Goal: Information Seeking & Learning: Learn about a topic

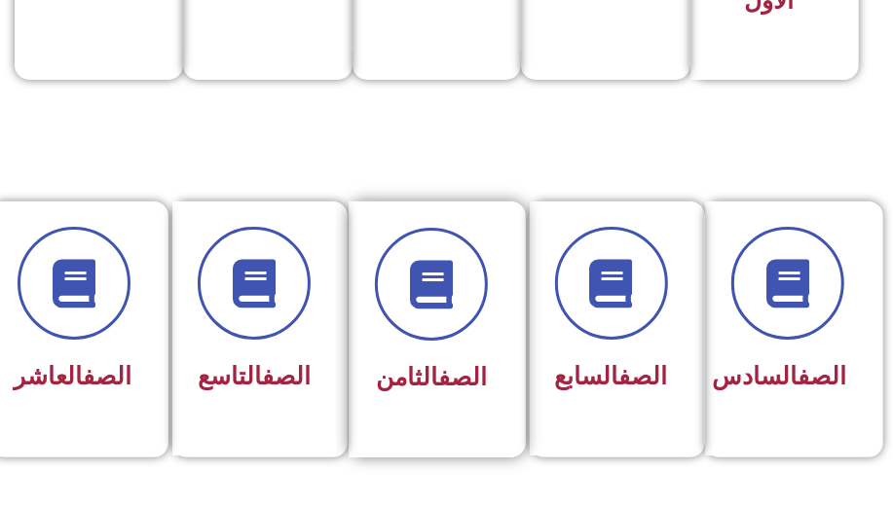
scroll to position [797, 0]
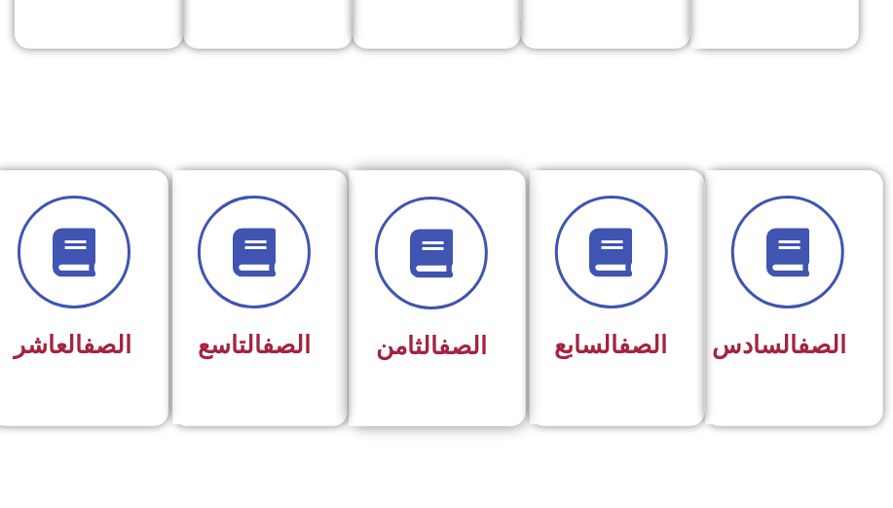
click at [413, 356] on span "الصف الثامن" at bounding box center [431, 346] width 111 height 28
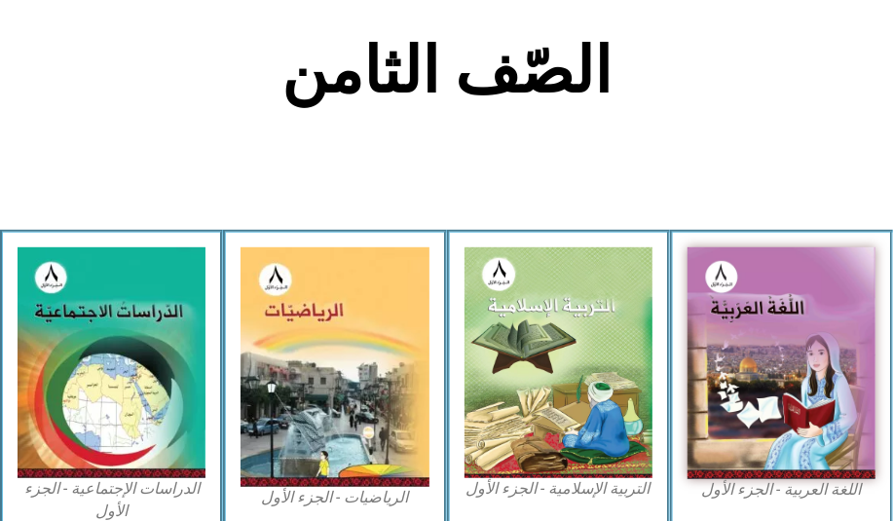
scroll to position [442, 0]
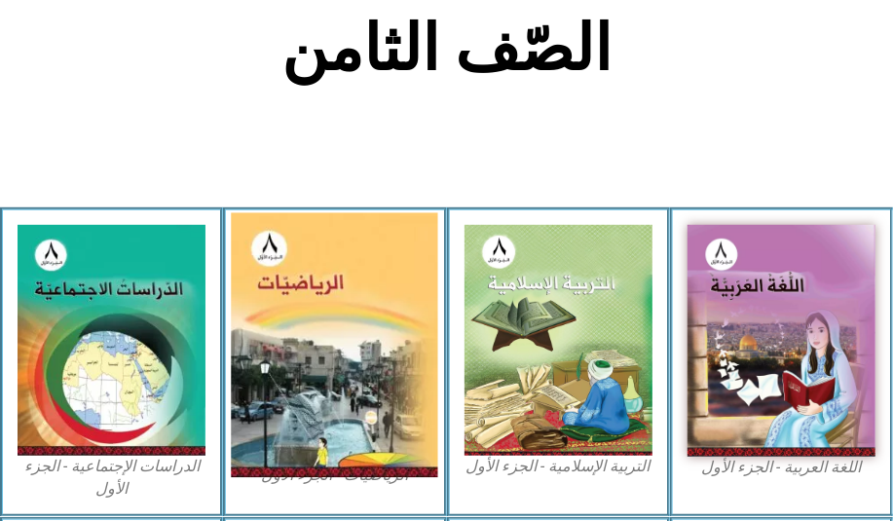
click at [373, 339] on img at bounding box center [335, 344] width 207 height 264
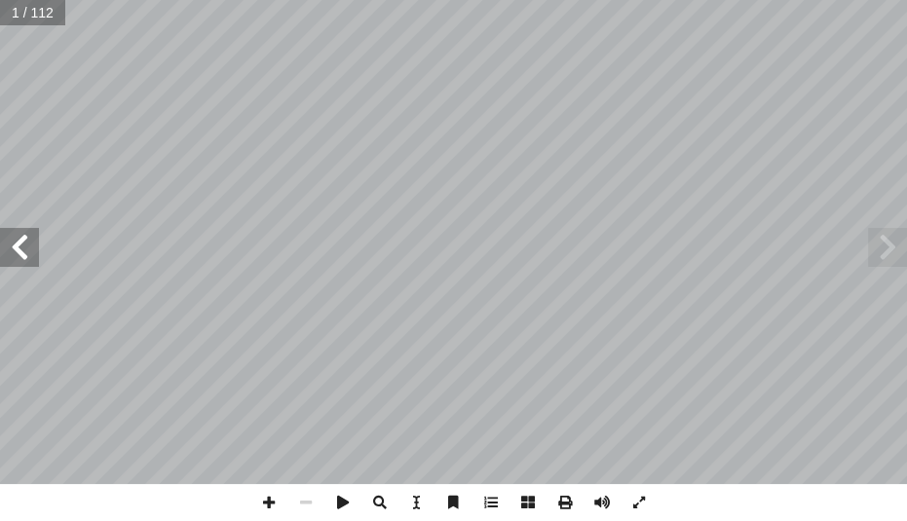
click at [19, 246] on span at bounding box center [19, 247] width 39 height 39
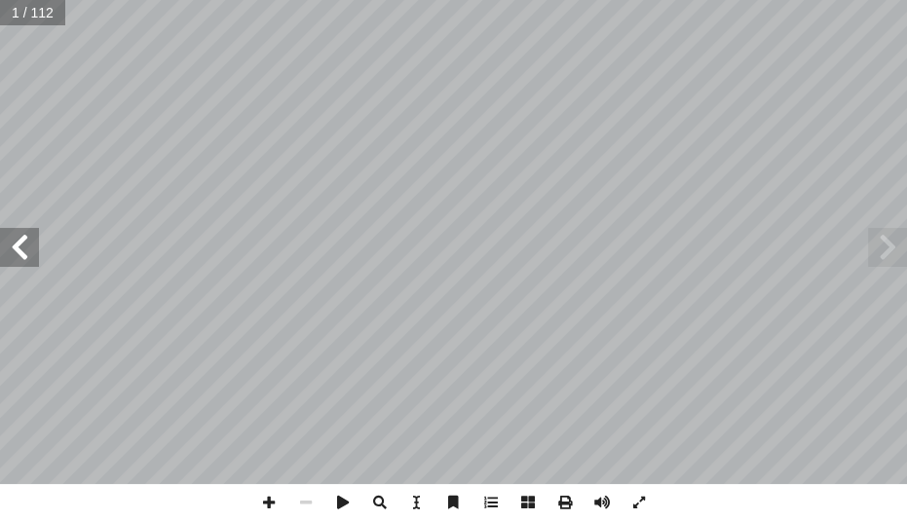
click at [19, 246] on span at bounding box center [19, 247] width 39 height 39
click at [0, 250] on span at bounding box center [19, 247] width 39 height 39
click at [0, 249] on span at bounding box center [19, 247] width 39 height 39
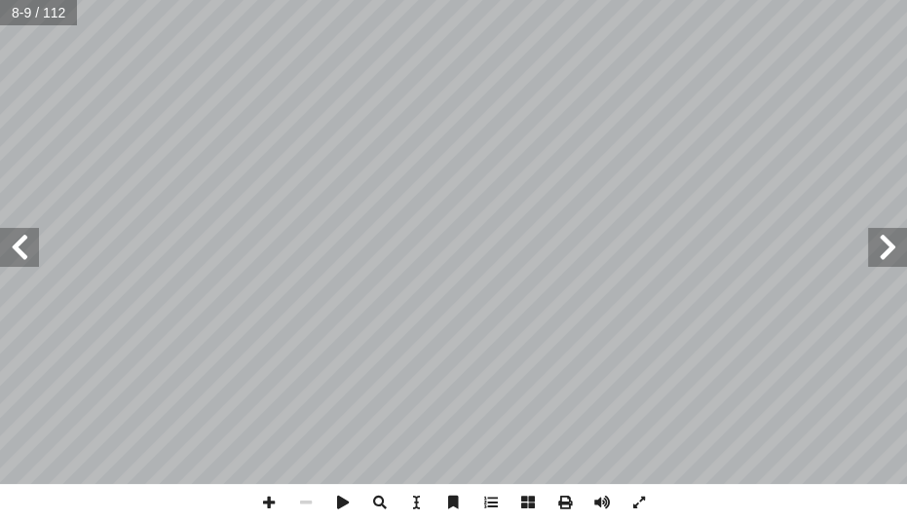
click at [0, 249] on span at bounding box center [19, 247] width 39 height 39
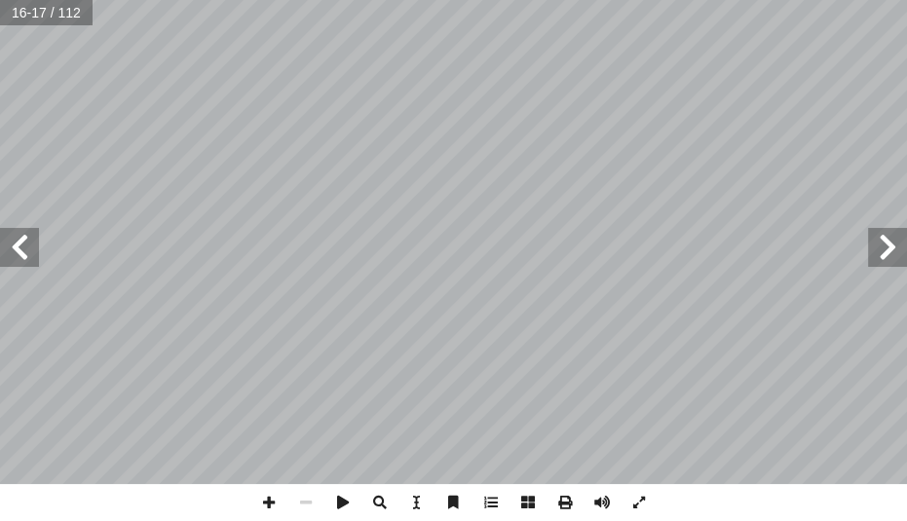
click at [17, 251] on span at bounding box center [19, 247] width 39 height 39
click at [5, 257] on span at bounding box center [19, 247] width 39 height 39
click at [0, 254] on span at bounding box center [19, 247] width 39 height 39
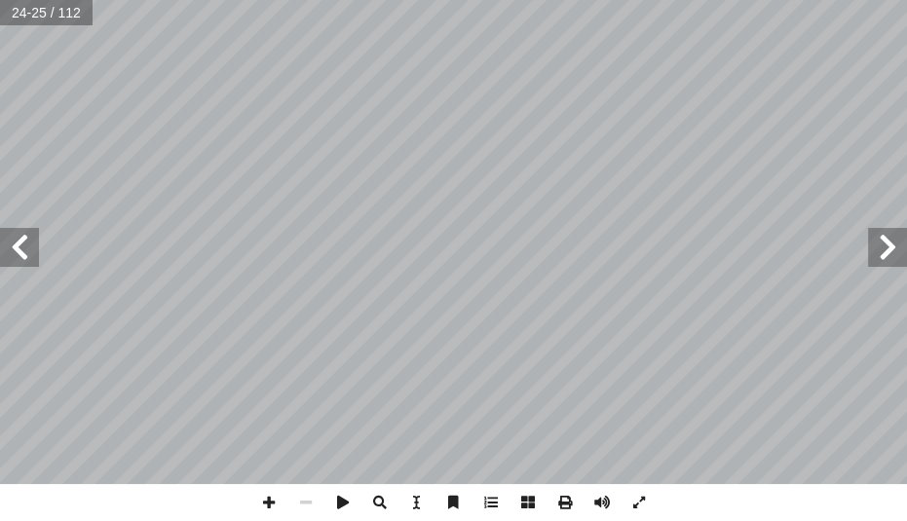
click at [19, 262] on span at bounding box center [19, 247] width 39 height 39
click at [15, 249] on span at bounding box center [19, 247] width 39 height 39
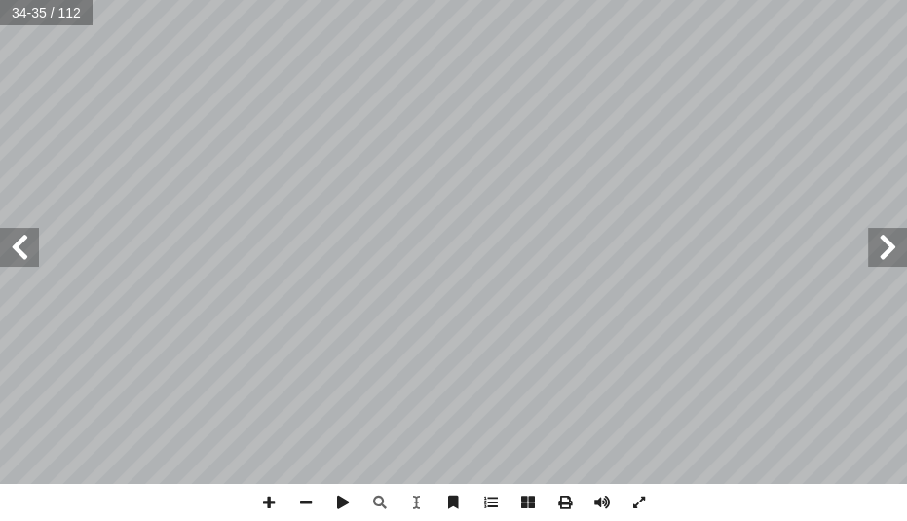
click at [442, 132] on html "الصفحة الرئيسية الصف الأول الصف الثاني الصف الثالث الصف الرابع الصف الخامس الصف…" at bounding box center [453, 66] width 907 height 132
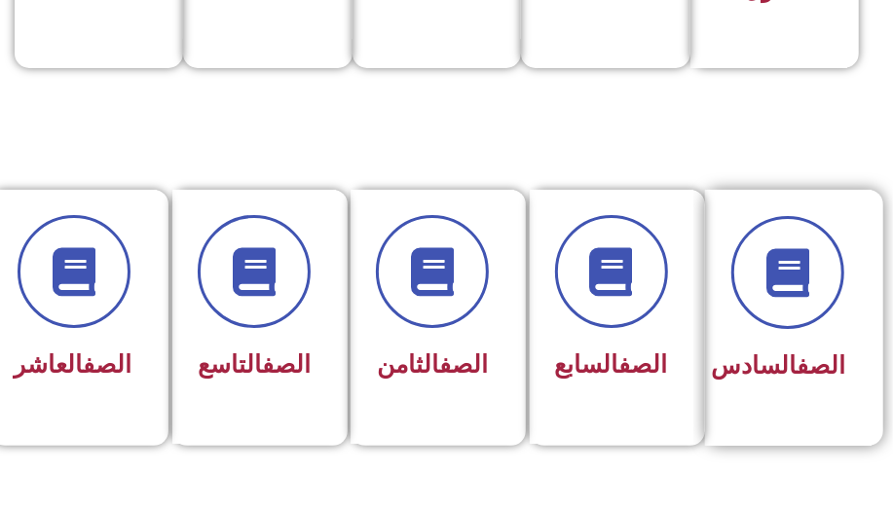
scroll to position [885, 0]
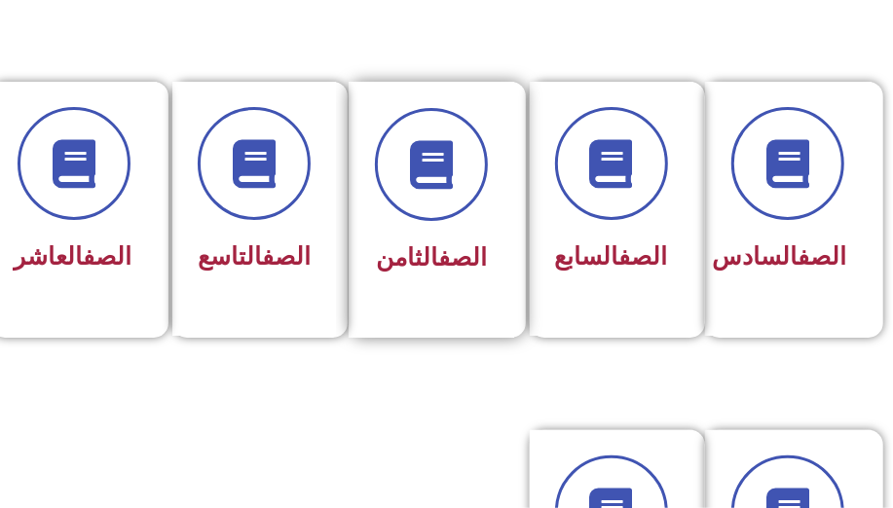
drag, startPoint x: 488, startPoint y: 220, endPoint x: 467, endPoint y: 214, distance: 22.2
click at [473, 217] on div "الصف الثامن" at bounding box center [432, 210] width 166 height 256
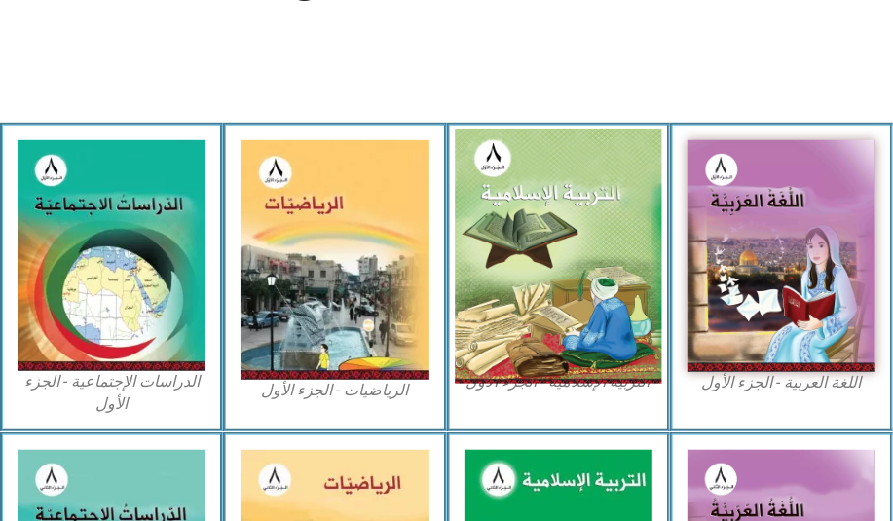
scroll to position [620, 0]
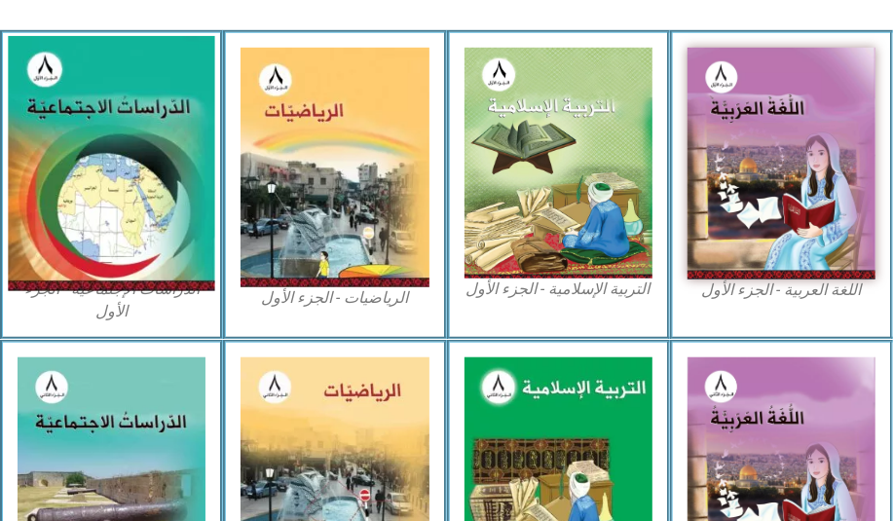
click at [101, 154] on img at bounding box center [111, 163] width 207 height 254
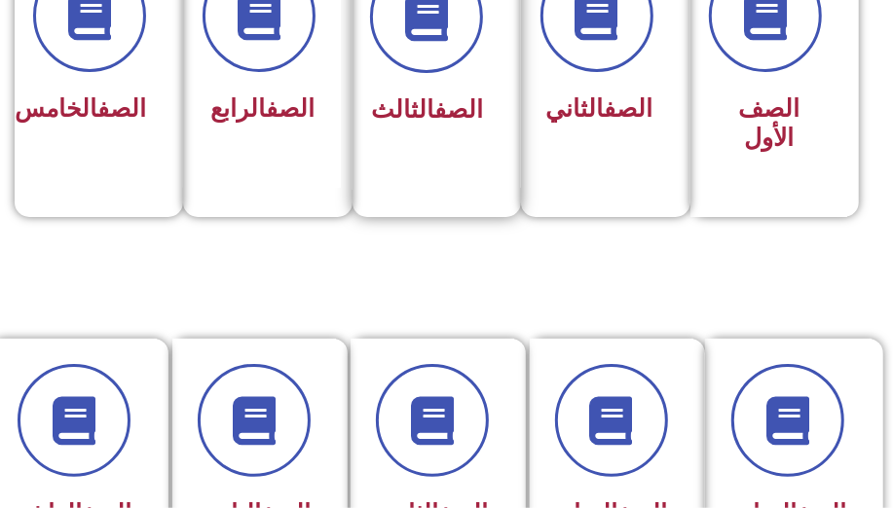
scroll to position [797, 0]
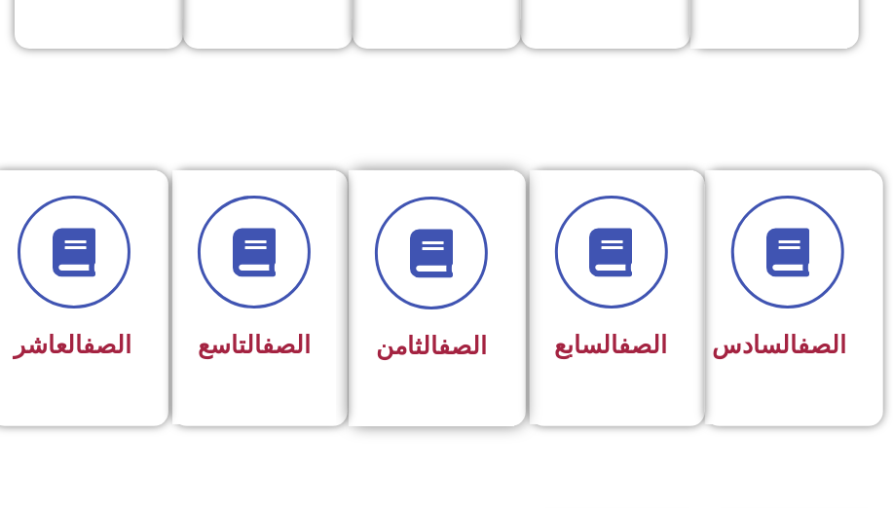
click at [489, 409] on div "الصف الثامن" at bounding box center [432, 298] width 166 height 256
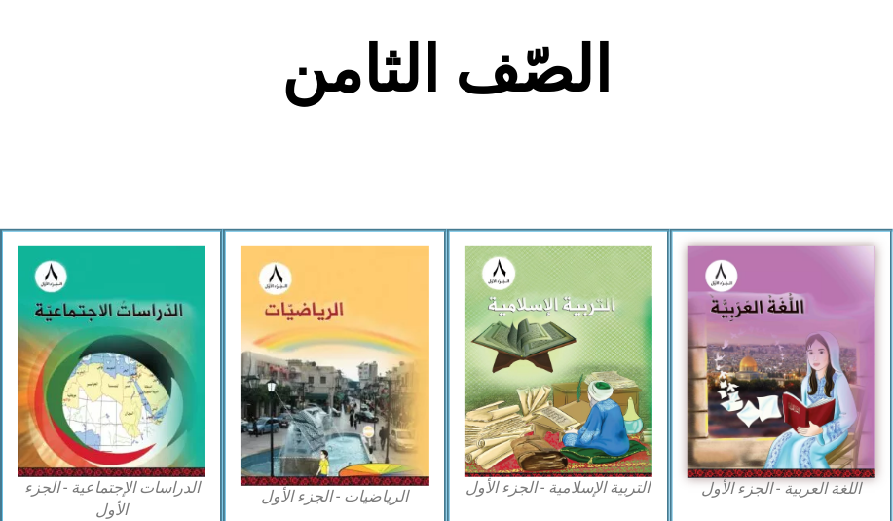
scroll to position [531, 0]
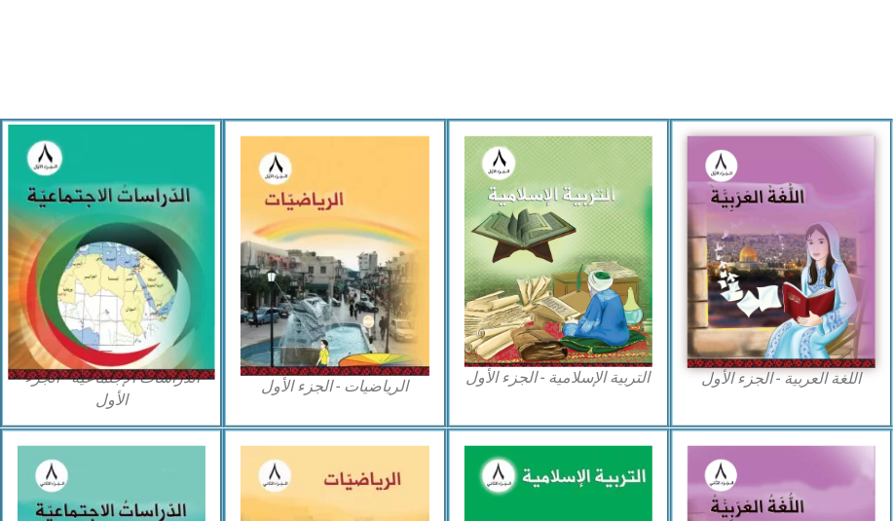
click at [102, 317] on img at bounding box center [111, 252] width 207 height 254
click at [163, 301] on img at bounding box center [111, 252] width 207 height 254
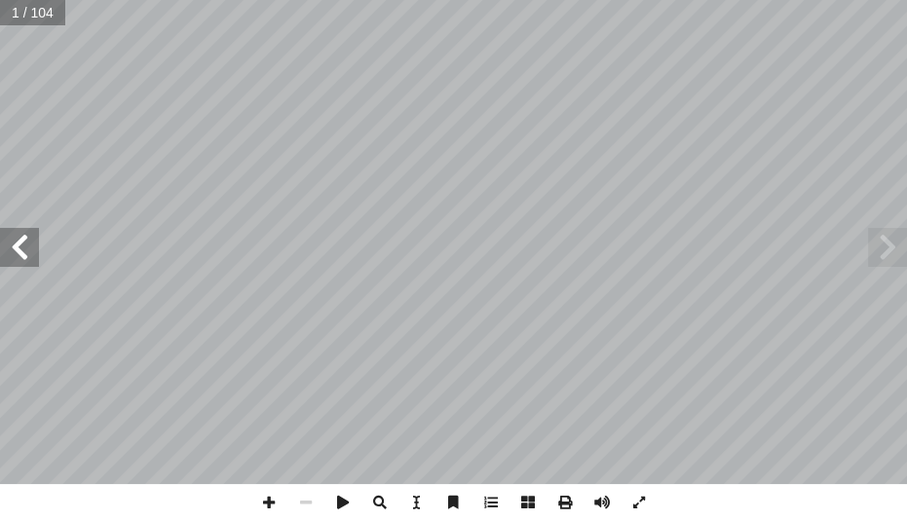
click at [34, 244] on span at bounding box center [19, 247] width 39 height 39
click at [33, 243] on span at bounding box center [19, 247] width 39 height 39
click at [32, 243] on span at bounding box center [19, 247] width 39 height 39
click at [31, 251] on span at bounding box center [19, 247] width 39 height 39
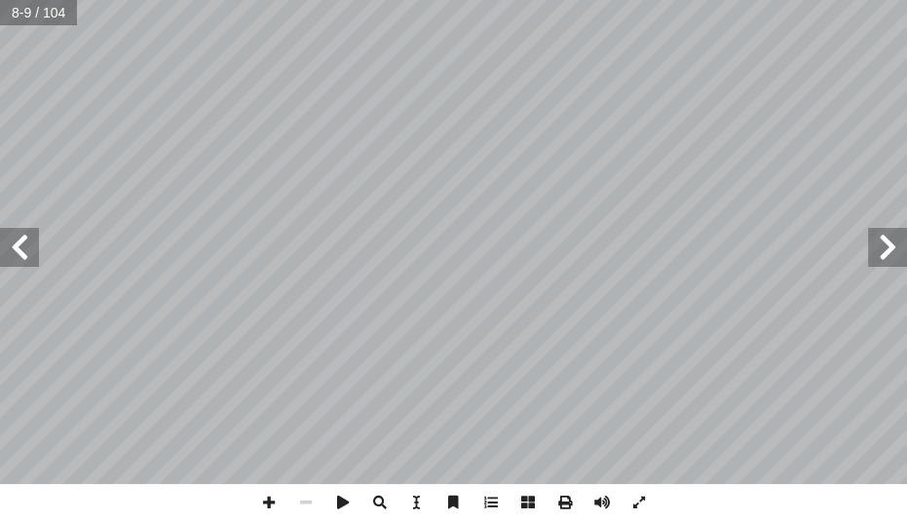
click at [905, 0] on html "الصفحة الرئيسية الصف الأول الصف الثاني الصف الثالث الصف الرابع الصف الخامس الصف…" at bounding box center [453, 66] width 907 height 132
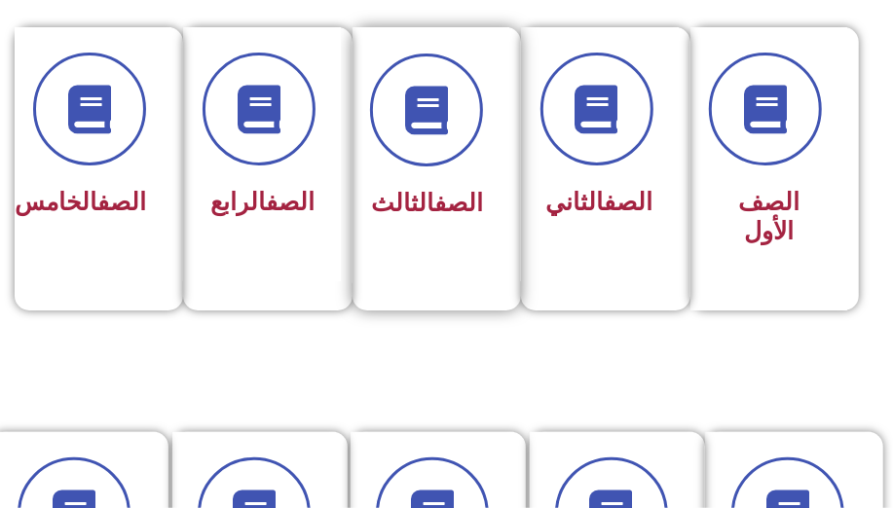
scroll to position [797, 0]
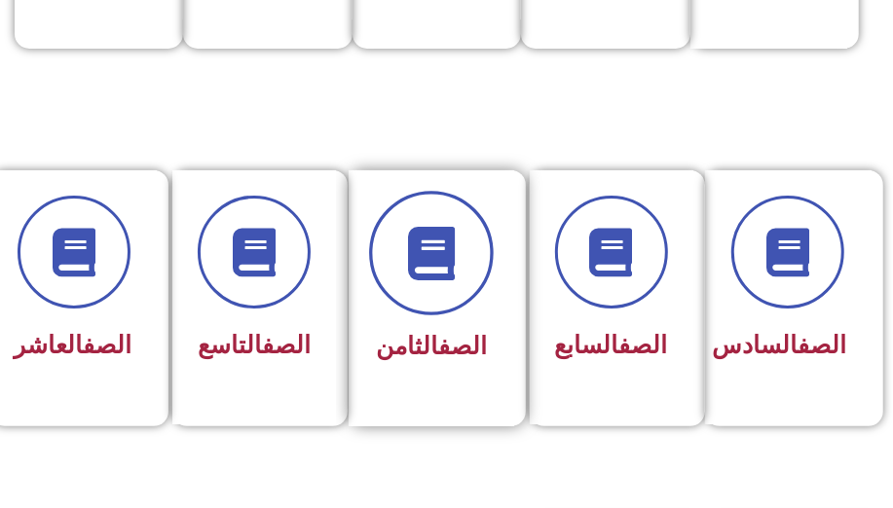
click at [455, 300] on span at bounding box center [431, 253] width 125 height 125
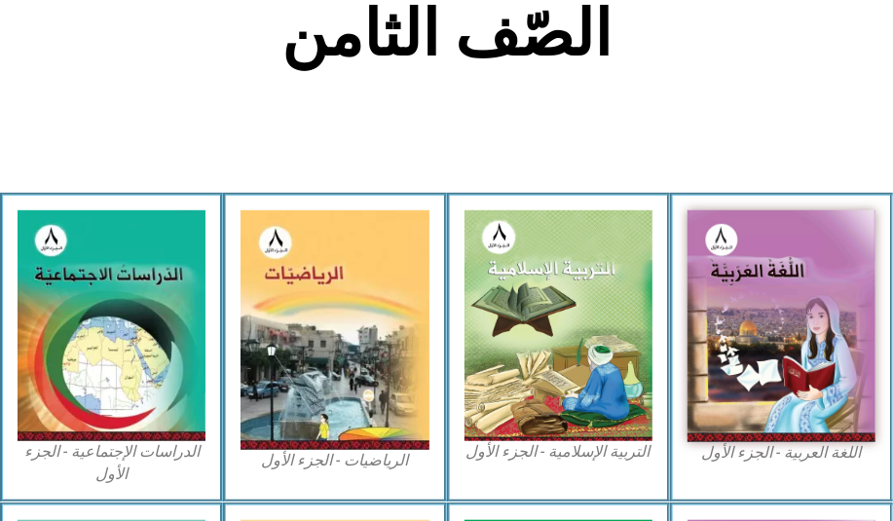
scroll to position [620, 0]
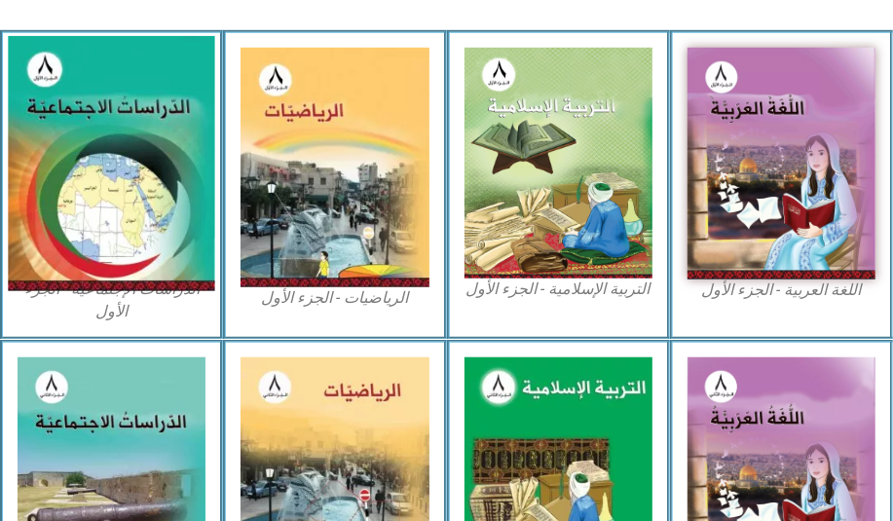
click at [69, 220] on img at bounding box center [111, 163] width 207 height 254
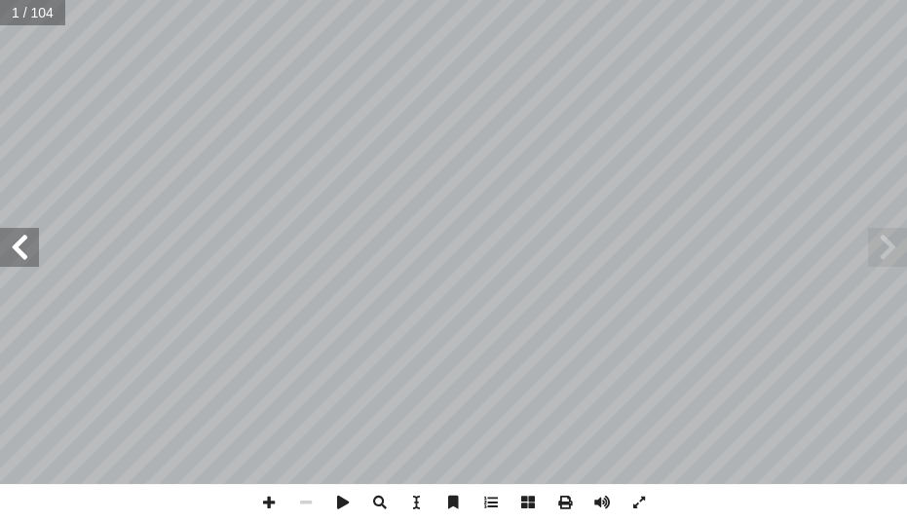
click at [11, 246] on span at bounding box center [19, 247] width 39 height 39
click at [28, 242] on span at bounding box center [19, 247] width 39 height 39
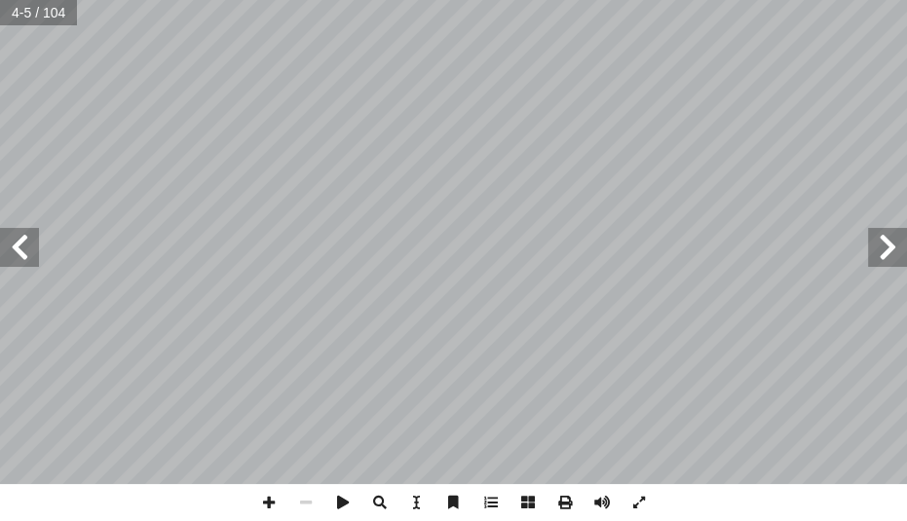
click at [28, 242] on span at bounding box center [19, 247] width 39 height 39
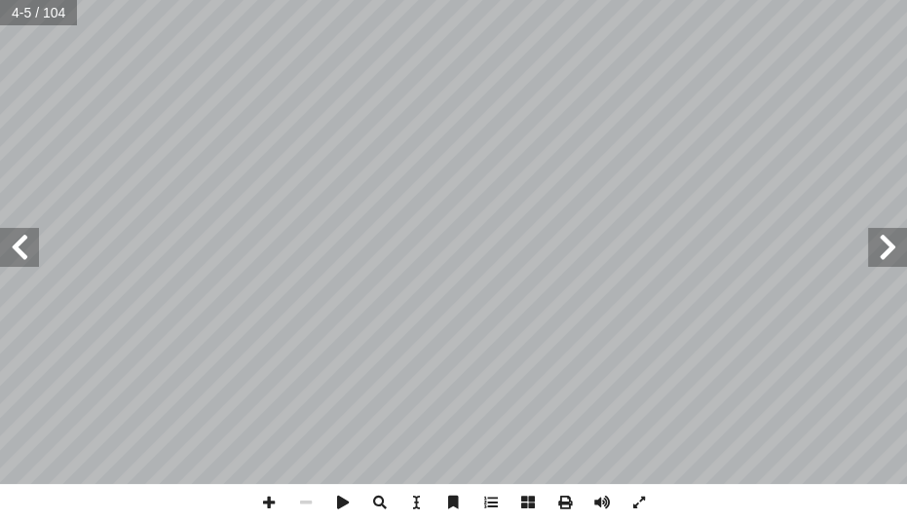
click at [28, 242] on span at bounding box center [19, 247] width 39 height 39
click at [283, 503] on span at bounding box center [268, 502] width 37 height 37
